Goal: Transaction & Acquisition: Purchase product/service

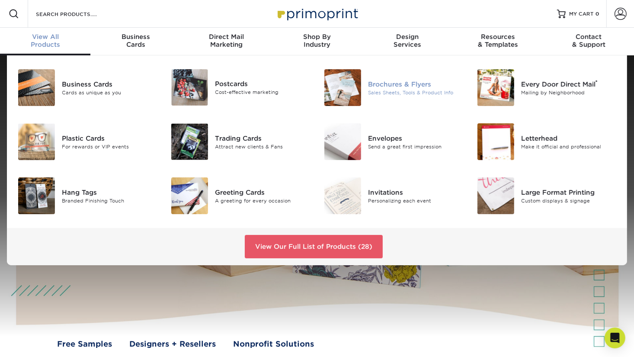
click at [379, 89] on div "Sales Sheets, Tools & Product Info" at bounding box center [416, 92] width 96 height 7
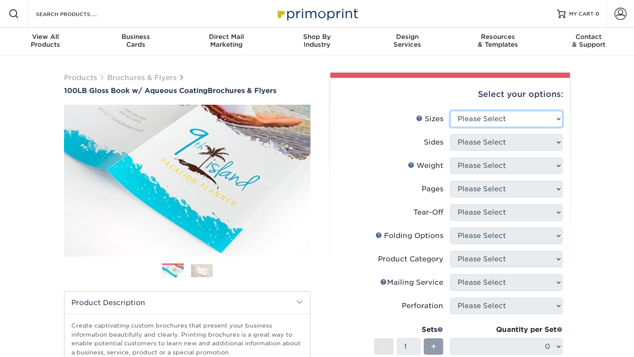
click at [516, 116] on select "Please Select 3.5" x 8.5" 3.5" x 11" 3.67" x 8.5" 4" x 6" 4" x 8.5" 4" x 9" 4" …" at bounding box center [506, 119] width 112 height 16
select select "8.50x11.00"
click at [450, 111] on select "Please Select 3.5" x 8.5" 3.5" x 11" 3.67" x 8.5" 4" x 6" 4" x 8.5" 4" x 9" 4" …" at bounding box center [506, 119] width 112 height 16
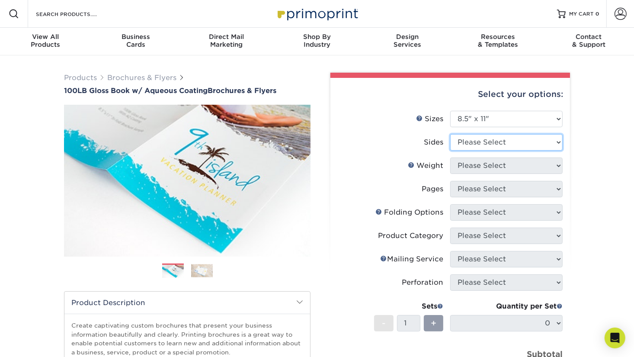
click at [516, 148] on select "Please Select Print Both Sides Print Front Only" at bounding box center [506, 142] width 112 height 16
select select "13abbda7-1d64-4f25-8bb2-c179b224825d"
click at [450, 134] on select "Please Select Print Both Sides Print Front Only" at bounding box center [506, 142] width 112 height 16
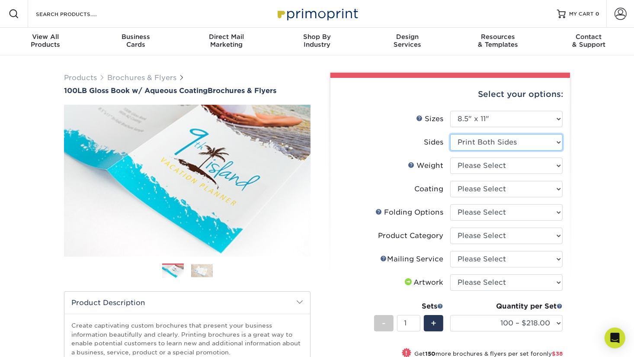
click at [486, 140] on select "Please Select Print Both Sides Print Front Only" at bounding box center [506, 142] width 112 height 16
click at [450, 134] on select "Please Select Print Both Sides Print Front Only" at bounding box center [506, 142] width 112 height 16
click at [481, 167] on select "Please Select 100LB" at bounding box center [506, 165] width 112 height 16
select select "100LB"
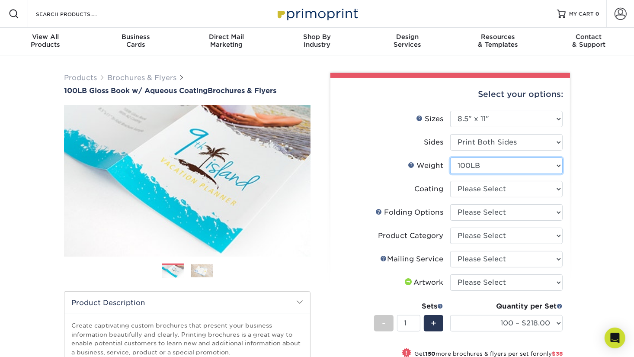
click at [450, 157] on select "Please Select 100LB" at bounding box center [506, 165] width 112 height 16
click at [480, 188] on form "Sizes Help Sizes Please Select 3.5" x 8.5" 3.5" x 11" 3.67" x 8.5" 4" x 6" 4" x…" at bounding box center [450, 268] width 226 height 315
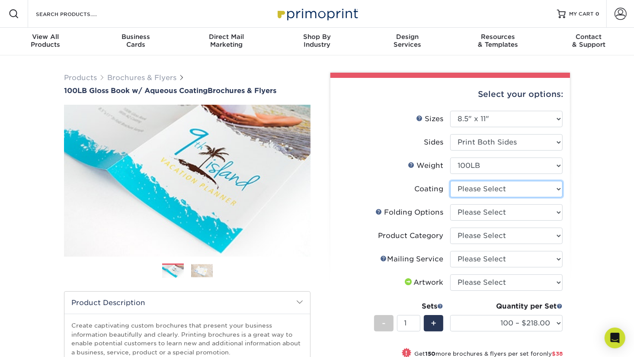
click at [480, 188] on select at bounding box center [506, 189] width 112 height 16
select select "d41dab50-ff65-4f4f-bb17-2afe4d36ae33"
click at [450, 181] on select at bounding box center [506, 189] width 112 height 16
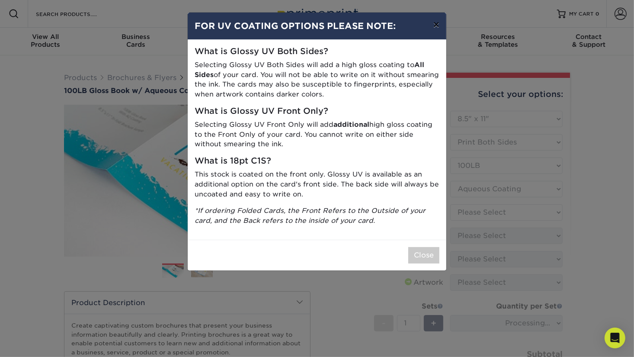
click at [440, 27] on button "×" at bounding box center [436, 25] width 20 height 24
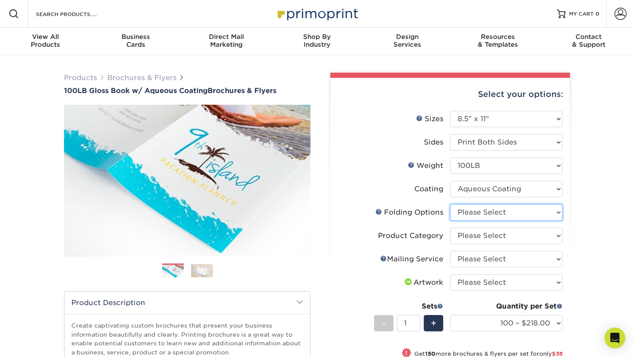
click at [478, 213] on select "Please Select FLAT - No Folding Accordion Fold Half-Fold (Vertical) Half-Fold (…" at bounding box center [506, 212] width 112 height 16
select select "9b1d5825-34d1-4721-9874-ed79abb003d7"
click at [450, 204] on select "Please Select FLAT - No Folding Accordion Fold Half-Fold (Vertical) Half-Fold (…" at bounding box center [506, 212] width 112 height 16
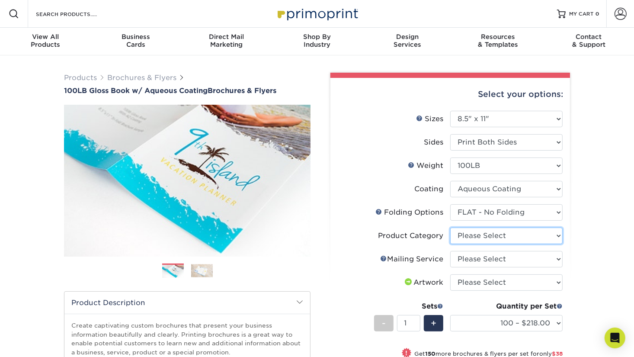
click at [486, 240] on select "Please Select Flyers and Brochures" at bounding box center [506, 235] width 112 height 16
select select "1a668080-6b7c-4174-b399-2c3833b27ef4"
click at [450, 227] on select "Please Select Flyers and Brochures" at bounding box center [506, 235] width 112 height 16
click at [487, 259] on select "Please Select No Direct Mailing Service No, I will mail/stamp/imprint Direct Ma…" at bounding box center [506, 259] width 112 height 16
select select "3e5e9bdd-d78a-4c28-a41d-fe1407925ca6"
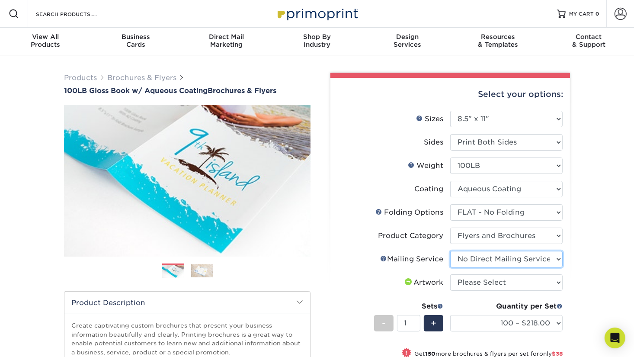
click at [450, 251] on select "Please Select No Direct Mailing Service No, I will mail/stamp/imprint Direct Ma…" at bounding box center [506, 259] width 112 height 16
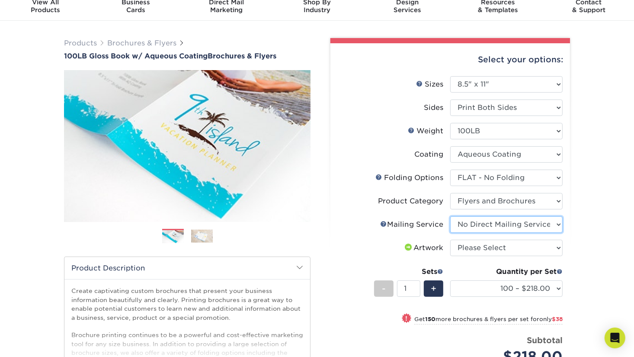
scroll to position [37, 0]
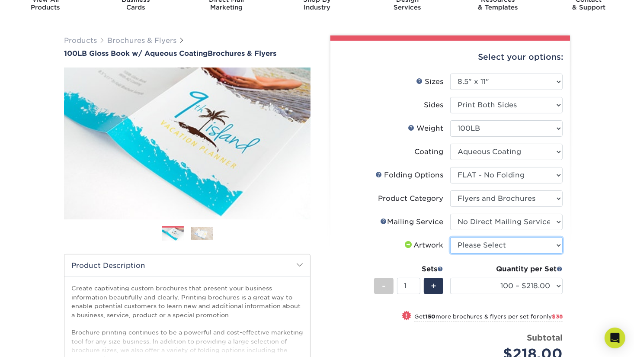
click at [497, 248] on select "Please Select I will upload files I need a design - $175" at bounding box center [506, 245] width 112 height 16
select select "upload"
click at [450, 237] on select "Please Select I will upload files I need a design - $175" at bounding box center [506, 245] width 112 height 16
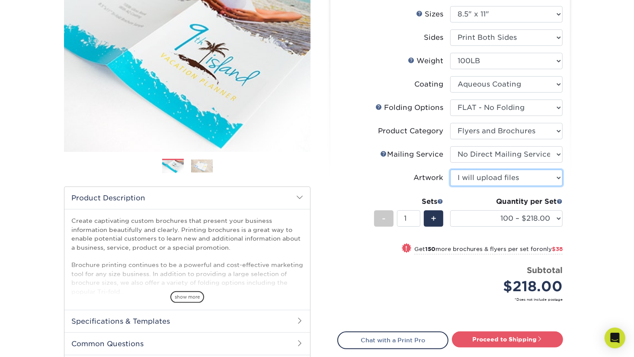
scroll to position [106, 0]
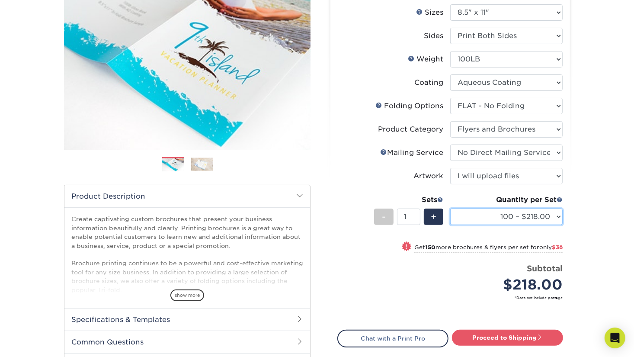
click at [548, 213] on select "100 – $218.00 250 – $256.00 500 – $269.00 1000 – $304.00 2000 – $387.00 2500 – …" at bounding box center [506, 216] width 112 height 16
select select "500 – $269.00"
click at [450, 208] on select "100 – $218.00 250 – $256.00 500 – $269.00 1000 – $304.00 2000 – $387.00 2500 – …" at bounding box center [506, 216] width 112 height 16
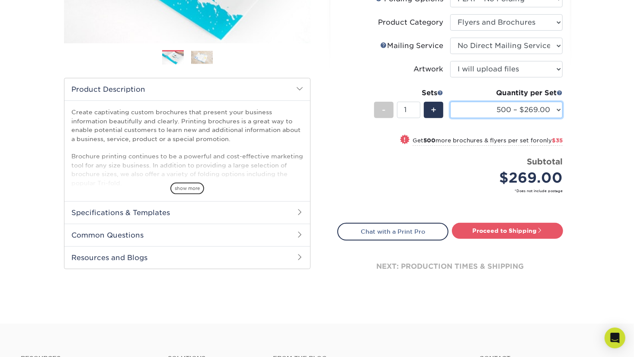
scroll to position [228, 0]
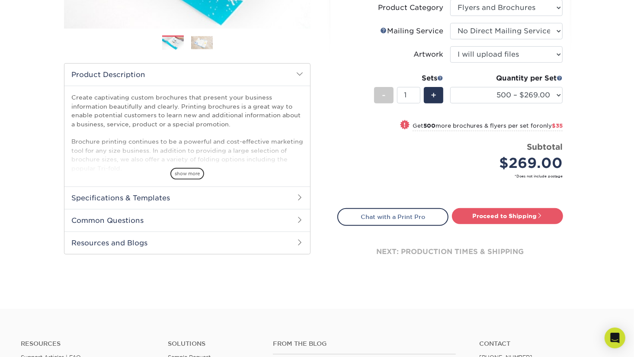
click at [498, 202] on div "Select your options: Sizes Help Sizes Please Select 3.5" x 8.5" 3.5" x 11" 3.67…" at bounding box center [450, 67] width 240 height 435
click at [498, 212] on link "Proceed to Shipping" at bounding box center [507, 216] width 111 height 16
type input "Set 1"
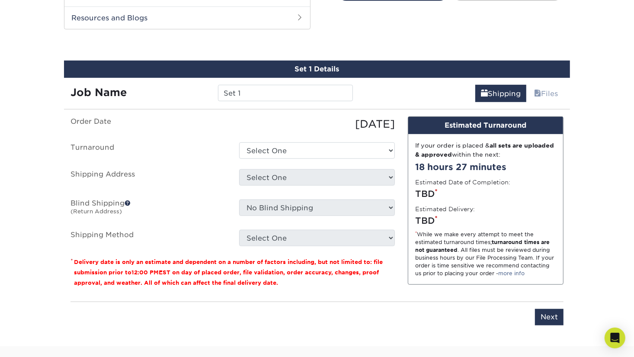
scroll to position [459, 0]
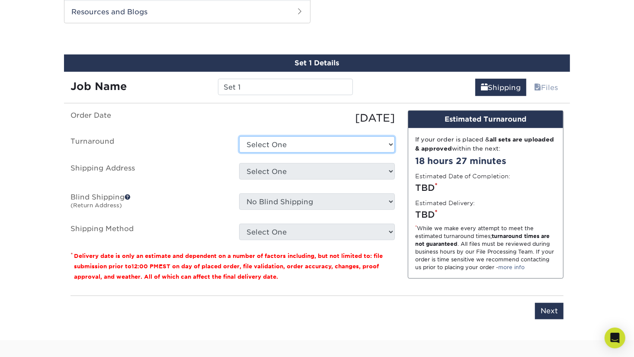
click at [316, 145] on select "Select One 2-4 Business Days 2 Day Next Business Day" at bounding box center [317, 144] width 156 height 16
select select "49908e93-f1f3-4522-86aa-f466d54a9023"
click at [239, 136] on select "Select One 2-4 Business Days 2 Day Next Business Day" at bounding box center [317, 144] width 156 height 16
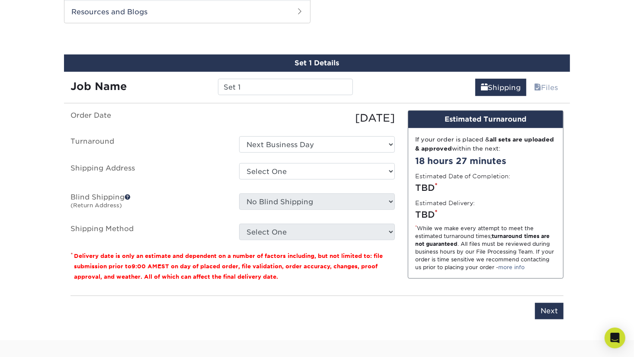
click at [311, 160] on ul "Order Date 09/09/2025 Turnaround Select One 2-4 Business Days 2 Day Next Busine…" at bounding box center [232, 175] width 324 height 130
click at [311, 167] on select "Select One + Add New Address - Login" at bounding box center [317, 171] width 156 height 16
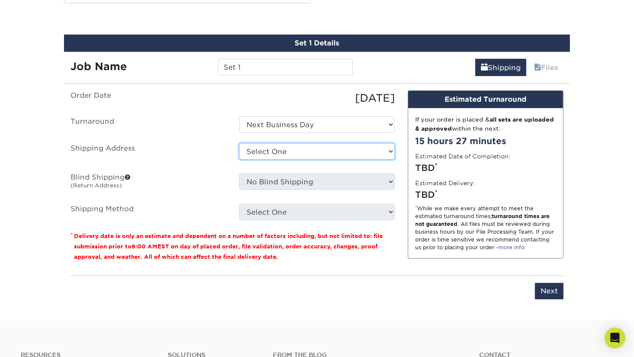
scroll to position [509, 0]
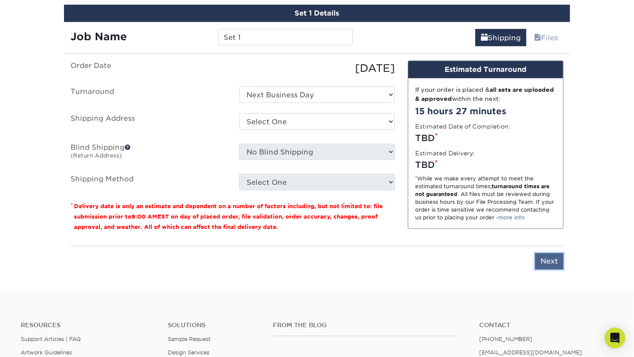
click at [556, 256] on input "Next" at bounding box center [549, 261] width 29 height 16
type input "Next"
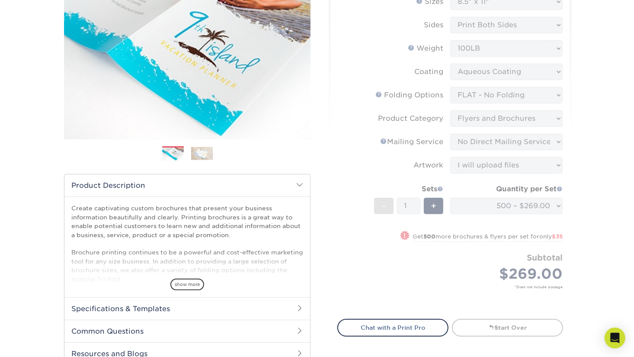
scroll to position [0, 0]
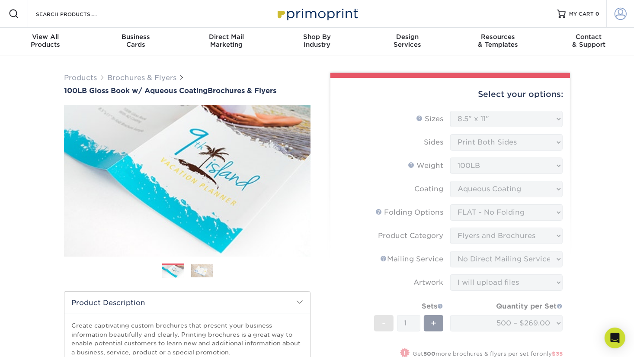
click at [621, 17] on span at bounding box center [621, 14] width 12 height 12
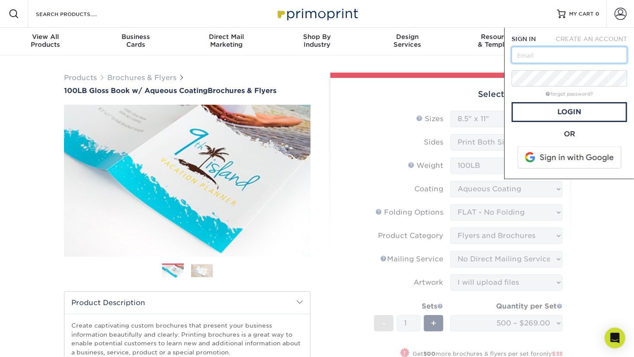
type input "hello@strategyco.com"
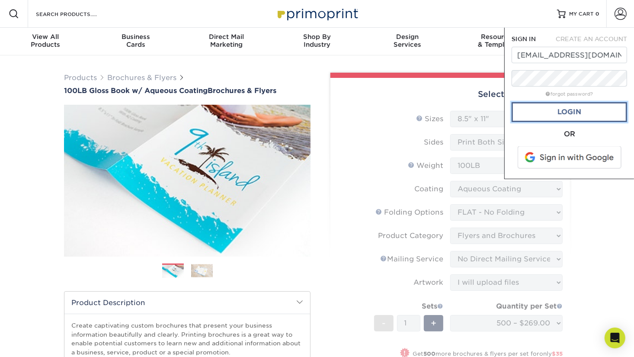
click at [569, 108] on link "Login" at bounding box center [569, 112] width 115 height 20
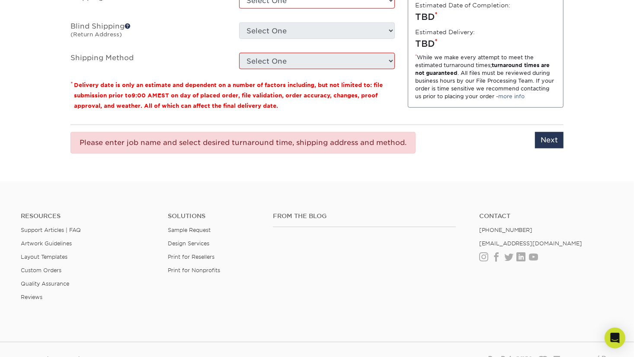
scroll to position [521, 0]
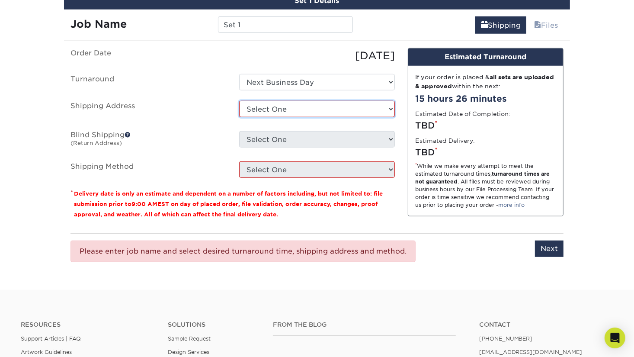
click at [336, 104] on select "Select One 408 WINCHESTER DR, WEST PLAINS, MO 1648 MILFORD ST, HOUSTON, TX 711 …" at bounding box center [317, 109] width 156 height 16
click at [300, 105] on select "Select One 408 WINCHESTER DR, WEST PLAINS, MO 1648 MILFORD ST, HOUSTON, TX 711 …" at bounding box center [317, 109] width 156 height 16
click at [311, 117] on div "Select One 408 WINCHESTER DR, WEST PLAINS, MO 1648 MILFORD ST, HOUSTON, TX 711 …" at bounding box center [317, 111] width 169 height 20
click at [314, 107] on select "Select One 408 WINCHESTER DR, WEST PLAINS, MO 1648 MILFORD ST, HOUSTON, TX 711 …" at bounding box center [317, 109] width 156 height 16
select select "270430"
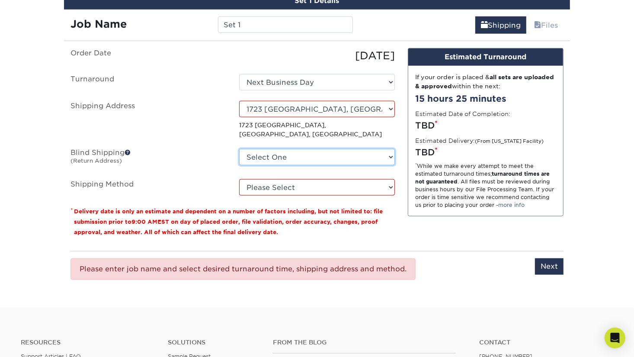
click at [345, 149] on select "Select One 408 WINCHESTER DR, WEST PLAINS, MO 1648 MILFORD ST, HOUSTON, TX 711 …" at bounding box center [317, 157] width 156 height 16
select select "235646"
click at [239, 149] on select "Select One 408 WINCHESTER DR, WEST PLAINS, MO 1648 MILFORD ST, HOUSTON, TX 711 …" at bounding box center [317, 157] width 156 height 16
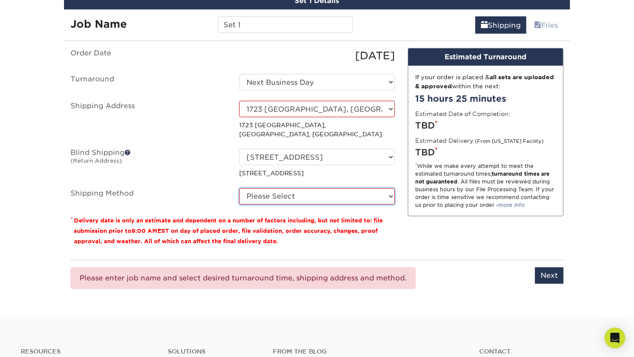
click at [338, 188] on select "Please Select Ground Shipping (+$18.05) 3 Day Shipping Service (+$28.67) 2 Day …" at bounding box center [317, 196] width 156 height 16
select select "03"
click at [239, 188] on select "Please Select Ground Shipping (+$18.05) 3 Day Shipping Service (+$28.67) 2 Day …" at bounding box center [317, 196] width 156 height 16
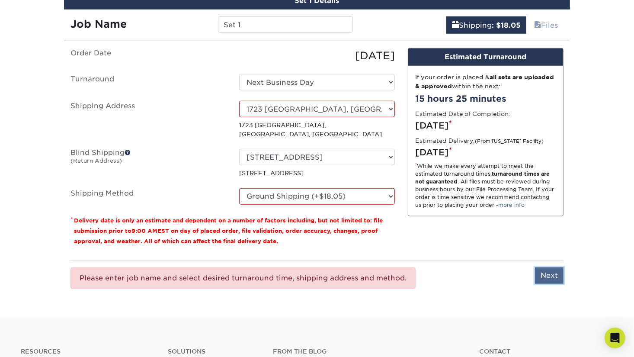
click at [554, 268] on input "Next" at bounding box center [549, 275] width 29 height 16
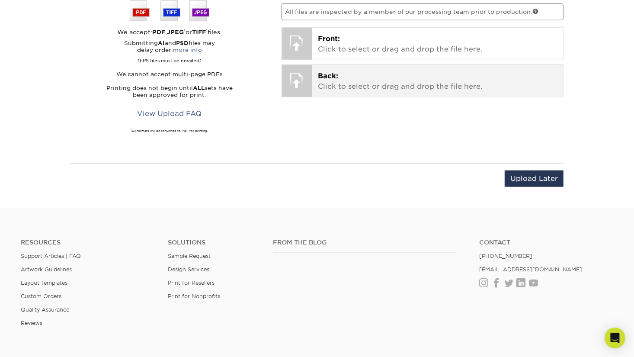
scroll to position [633, 0]
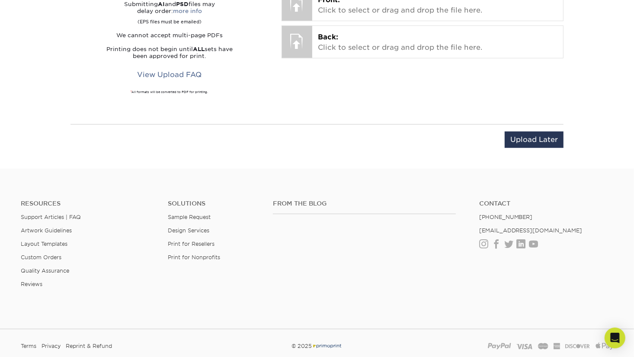
click at [534, 127] on div "Upload Later Save & Continue Continue" at bounding box center [316, 141] width 493 height 34
click at [534, 133] on input "Upload Later" at bounding box center [534, 139] width 59 height 16
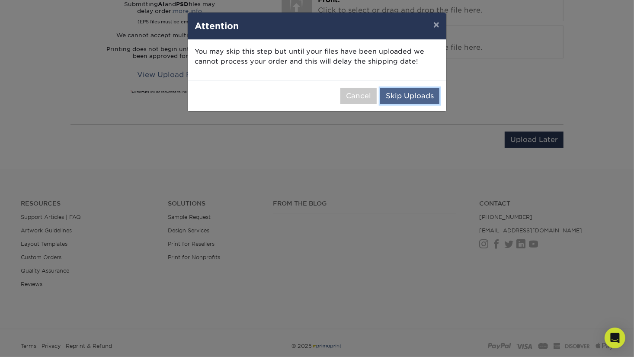
click at [401, 94] on button "Skip Uploads" at bounding box center [409, 96] width 59 height 16
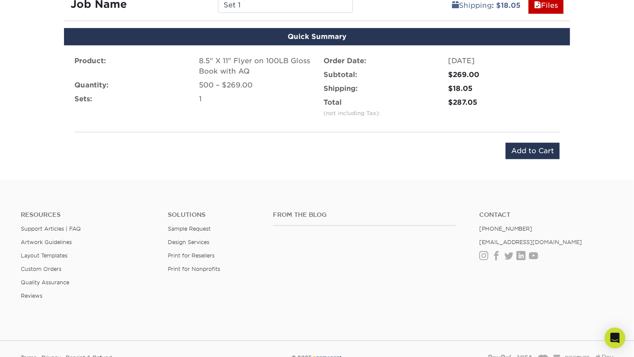
scroll to position [536, 0]
